Goal: Task Accomplishment & Management: Complete application form

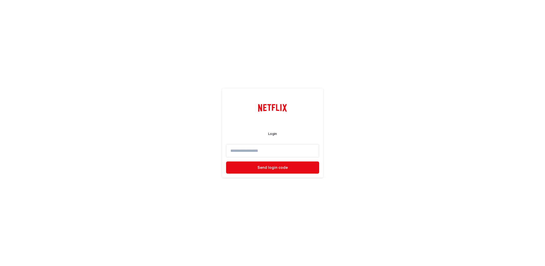
click at [237, 149] on input at bounding box center [272, 150] width 93 height 13
type input "**********"
click at [226, 161] on button "Send login code" at bounding box center [272, 167] width 93 height 12
click at [232, 153] on input at bounding box center [272, 150] width 93 height 13
click at [274, 179] on p "Send another code" at bounding box center [273, 180] width 32 height 4
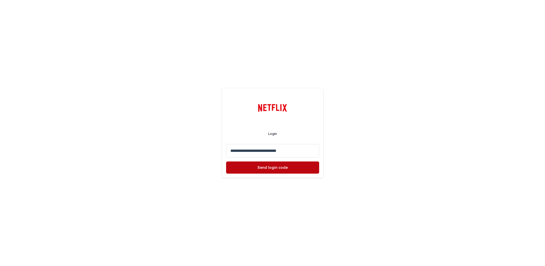
click at [278, 170] on button "Send login code" at bounding box center [272, 167] width 93 height 12
click at [269, 168] on span "Log in" at bounding box center [272, 167] width 11 height 4
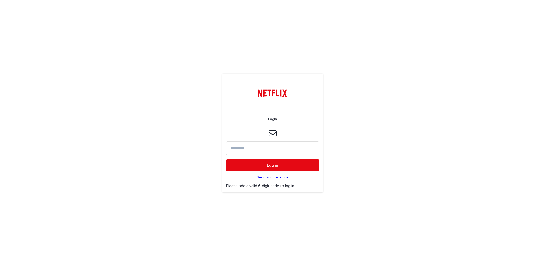
click at [272, 177] on p "Send another code" at bounding box center [273, 177] width 32 height 4
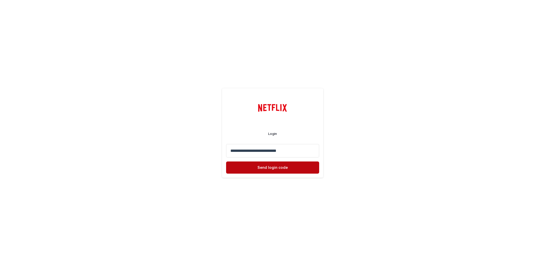
click at [264, 168] on span "Send login code" at bounding box center [272, 167] width 30 height 4
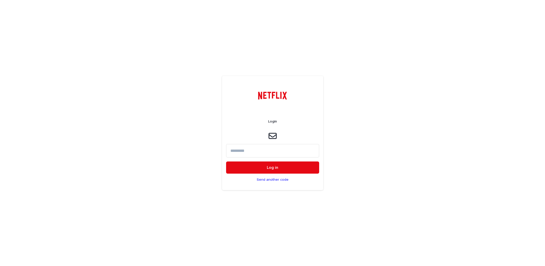
click at [250, 152] on input at bounding box center [272, 150] width 93 height 13
paste input "******"
click at [226, 161] on button "Log in" at bounding box center [272, 167] width 93 height 12
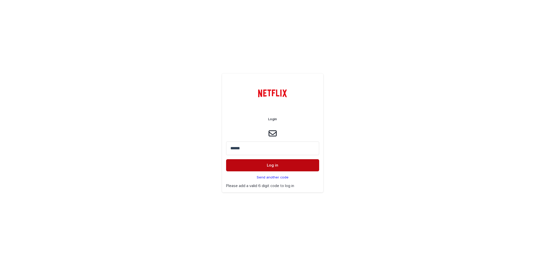
click at [267, 167] on span "Log in" at bounding box center [272, 165] width 11 height 4
drag, startPoint x: 252, startPoint y: 145, endPoint x: 219, endPoint y: 148, distance: 33.2
click at [219, 148] on div "Login ****** Log in Send another code Please add a valid 6 digit code to log in" at bounding box center [272, 133] width 545 height 266
drag, startPoint x: 247, startPoint y: 149, endPoint x: 230, endPoint y: 150, distance: 17.0
click at [230, 150] on input "******" at bounding box center [272, 147] width 93 height 13
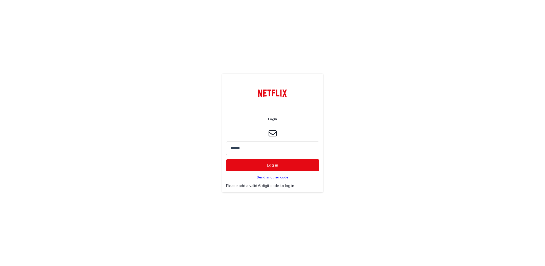
paste input
click at [275, 165] on span "Log in" at bounding box center [272, 165] width 11 height 4
drag, startPoint x: 247, startPoint y: 147, endPoint x: 215, endPoint y: 151, distance: 32.3
click at [214, 151] on div "Login ****** Log in Send another code Please add a valid 6 digit code to log in" at bounding box center [272, 133] width 545 height 266
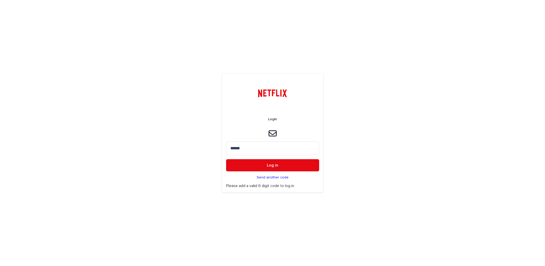
drag, startPoint x: 244, startPoint y: 149, endPoint x: 230, endPoint y: 149, distance: 13.9
click at [230, 149] on input "******" at bounding box center [272, 147] width 93 height 13
click at [231, 148] on input "******" at bounding box center [272, 147] width 93 height 13
drag, startPoint x: 253, startPoint y: 150, endPoint x: 227, endPoint y: 149, distance: 26.1
click at [227, 149] on input "******" at bounding box center [272, 147] width 93 height 13
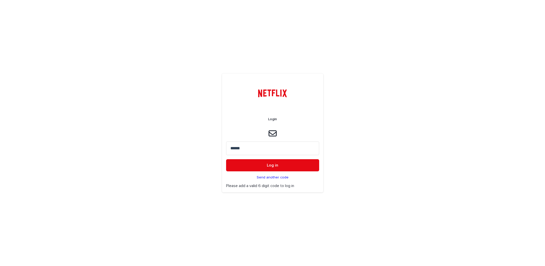
paste input
type input "******"
click at [226, 159] on button "Log in" at bounding box center [272, 165] width 93 height 12
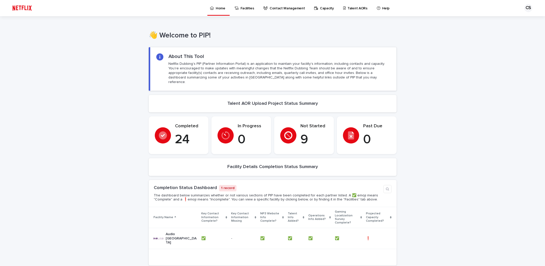
click at [351, 8] on p "Talent AORs" at bounding box center [358, 5] width 20 height 11
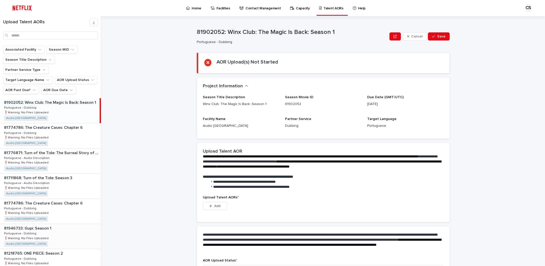
click at [27, 238] on p "❗️Warning: No Files Uploaded" at bounding box center [27, 237] width 46 height 5
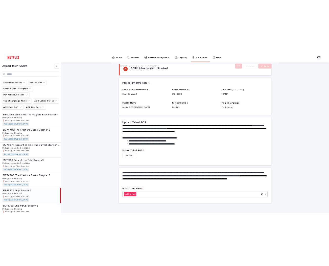
scroll to position [37, 0]
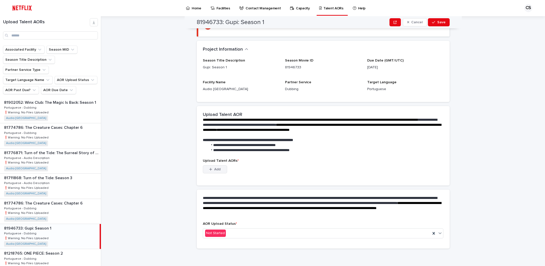
click at [223, 169] on button "Add" at bounding box center [215, 169] width 24 height 8
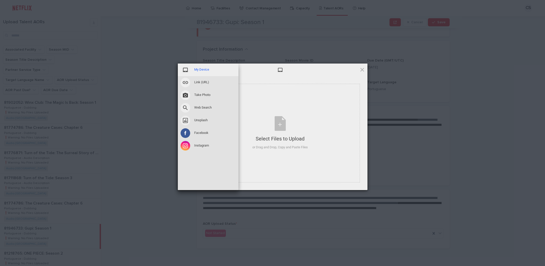
click at [195, 70] on span "My Device" at bounding box center [201, 69] width 15 height 5
click at [202, 70] on span "My Device" at bounding box center [201, 69] width 15 height 5
click at [188, 68] on span at bounding box center [186, 70] width 10 height 10
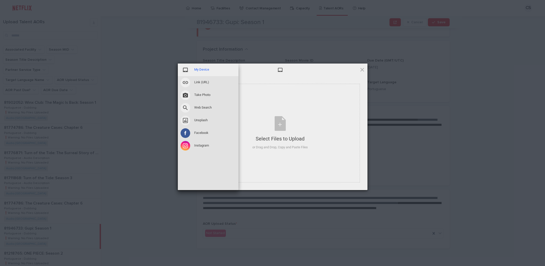
click at [187, 69] on span at bounding box center [186, 70] width 10 height 10
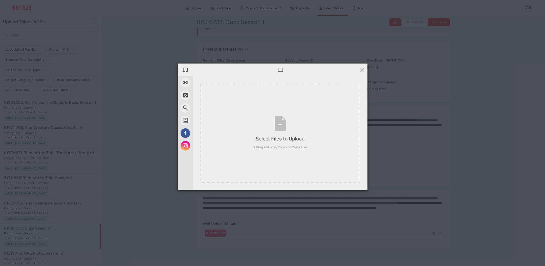
click at [131, 49] on div "My Device Link (URL) Take Photo Web Search Unsplash Facebook Instagram Select F…" at bounding box center [272, 133] width 545 height 266
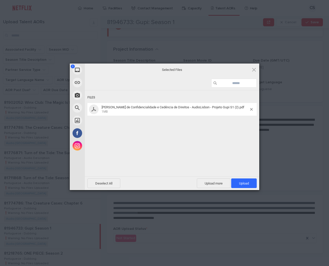
drag, startPoint x: 219, startPoint y: 69, endPoint x: 254, endPoint y: 90, distance: 40.6
click at [256, 85] on div "Selected Files Files [PERSON_NAME] de Confidencialidade e Cedência de Direitos…" at bounding box center [172, 126] width 175 height 126
click at [244, 184] on span "Upload 1" at bounding box center [244, 183] width 10 height 4
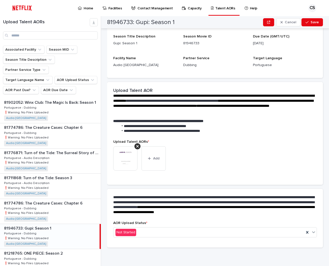
scroll to position [36, 0]
click at [155, 159] on span "Add" at bounding box center [156, 159] width 6 height 4
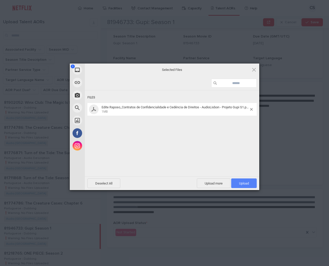
click at [246, 183] on span "Upload 1" at bounding box center [244, 183] width 10 height 4
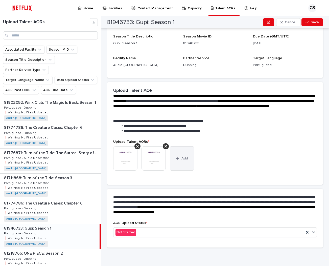
click at [183, 164] on button "Add" at bounding box center [182, 158] width 24 height 24
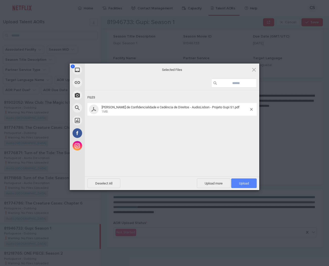
click at [246, 185] on span "Upload 1" at bounding box center [244, 183] width 26 height 10
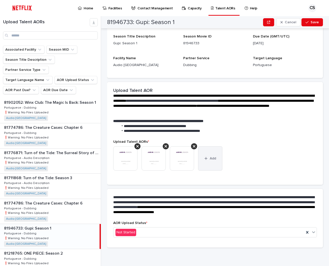
click at [217, 161] on button "Add" at bounding box center [210, 158] width 24 height 24
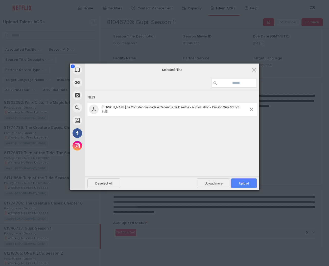
click at [238, 183] on span "Upload 1" at bounding box center [244, 183] width 26 height 10
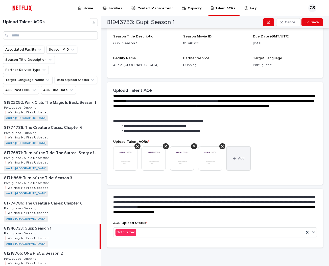
click at [238, 160] on button "Add" at bounding box center [239, 158] width 24 height 24
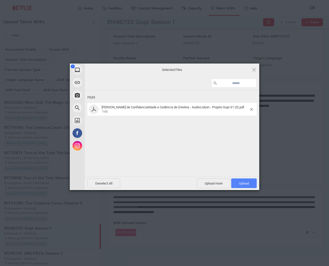
click at [251, 184] on span "Upload 1" at bounding box center [244, 183] width 26 height 10
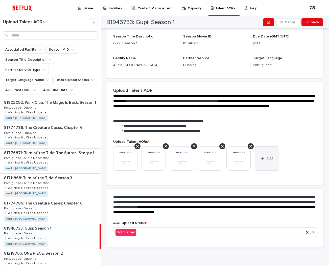
click at [266, 161] on button "Add" at bounding box center [267, 158] width 24 height 24
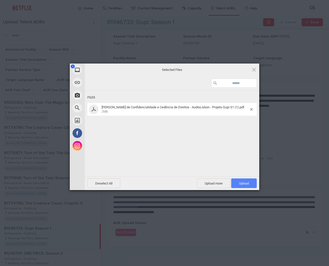
click at [246, 185] on span "Upload 1" at bounding box center [244, 183] width 10 height 4
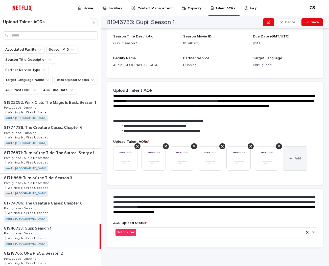
click at [290, 160] on icon "button" at bounding box center [291, 159] width 3 height 4
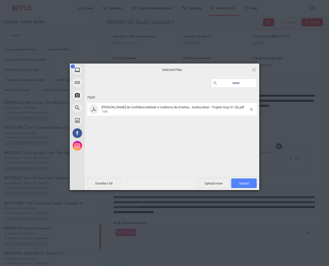
click at [238, 184] on span "Upload 1" at bounding box center [244, 183] width 26 height 10
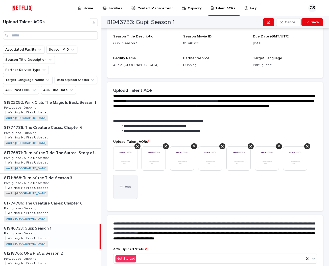
click at [130, 181] on button "Add" at bounding box center [125, 187] width 24 height 24
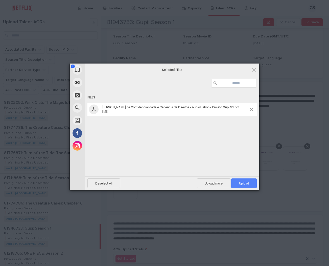
click at [253, 184] on span "Upload 1" at bounding box center [244, 183] width 26 height 10
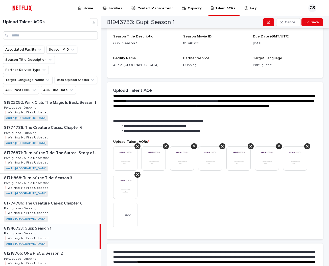
scroll to position [50, 0]
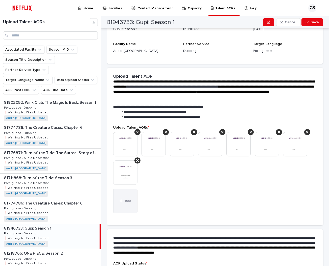
click at [127, 200] on span "Add" at bounding box center [128, 201] width 6 height 4
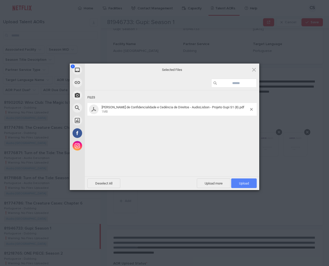
click at [246, 184] on span "Upload 1" at bounding box center [244, 183] width 10 height 4
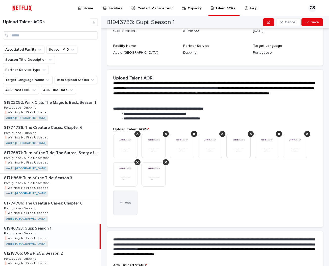
click at [127, 200] on button "Add" at bounding box center [125, 202] width 24 height 24
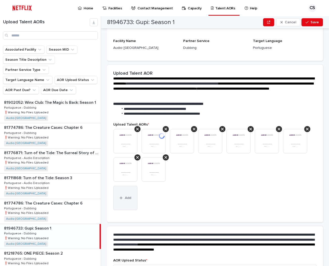
scroll to position [54, 0]
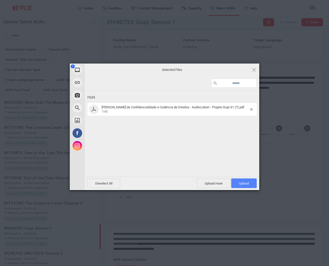
click at [243, 185] on span "Upload 1" at bounding box center [244, 183] width 26 height 10
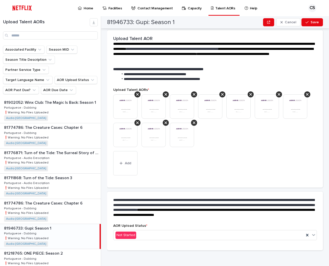
scroll to position [91, 0]
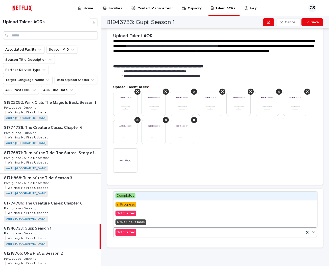
click at [314, 233] on icon at bounding box center [313, 231] width 5 height 5
click at [125, 196] on span "Completed" at bounding box center [126, 196] width 20 height 6
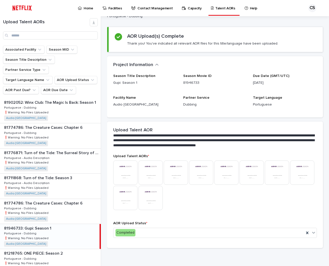
scroll to position [0, 0]
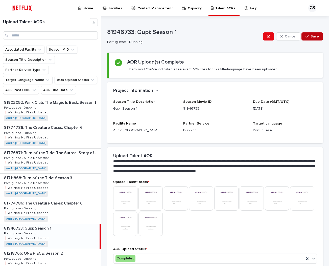
click at [317, 36] on span "Save" at bounding box center [315, 37] width 8 height 4
